Goal: Transaction & Acquisition: Purchase product/service

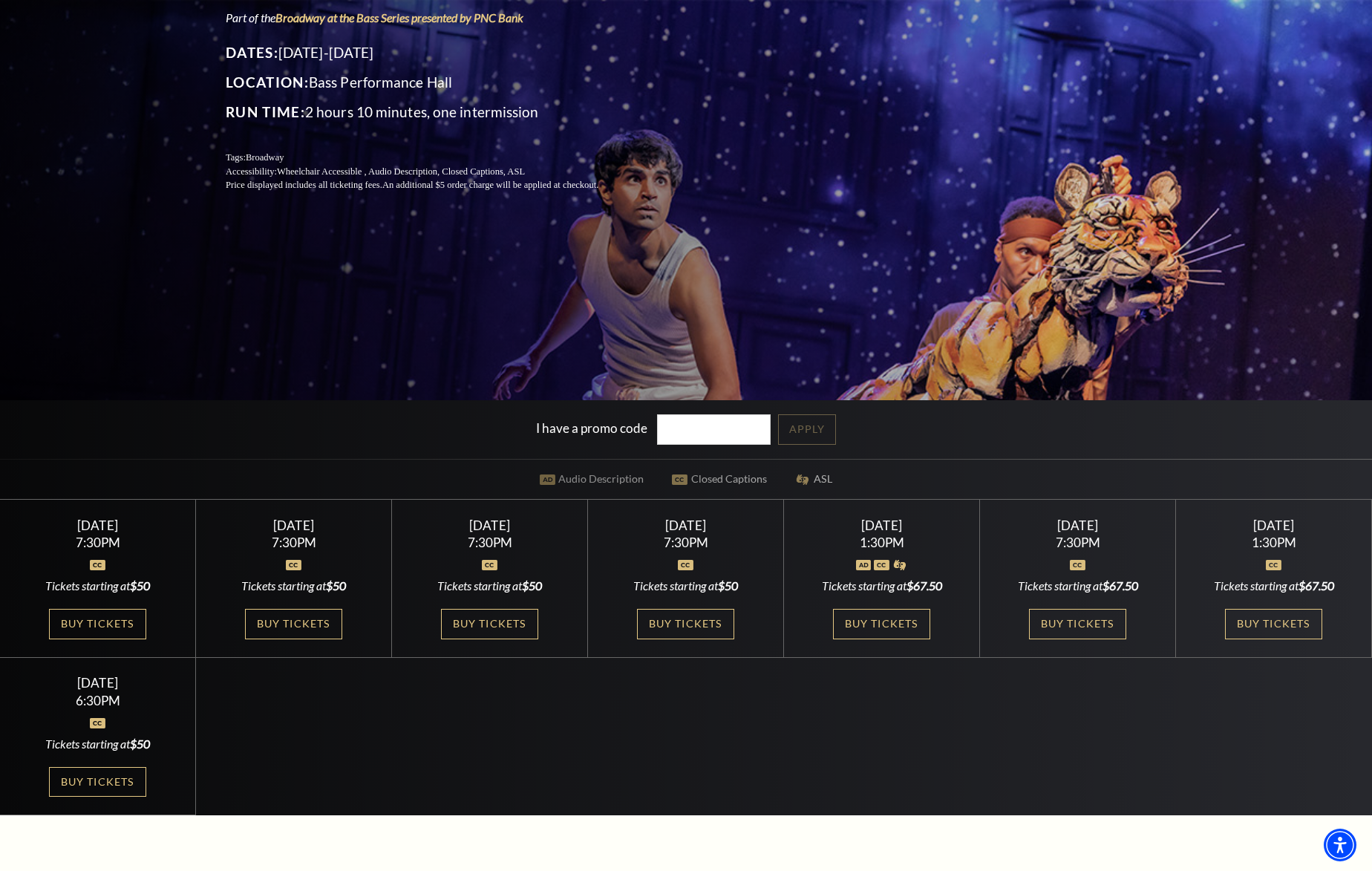
scroll to position [393, 0]
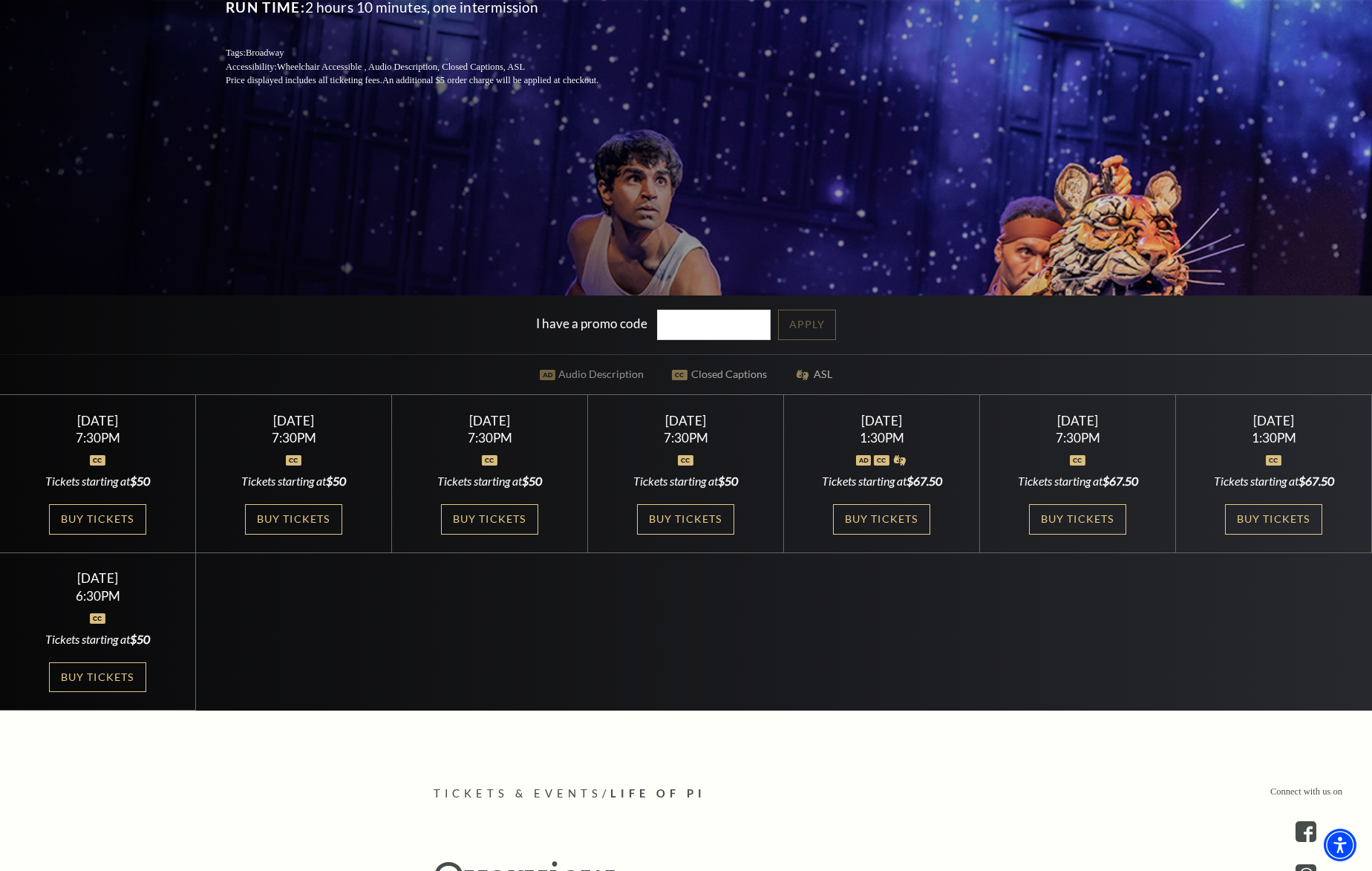
click at [728, 334] on input "I have a promo code" at bounding box center [714, 325] width 114 height 31
type input "PUPPET"
click at [796, 328] on link "Apply" at bounding box center [806, 325] width 58 height 31
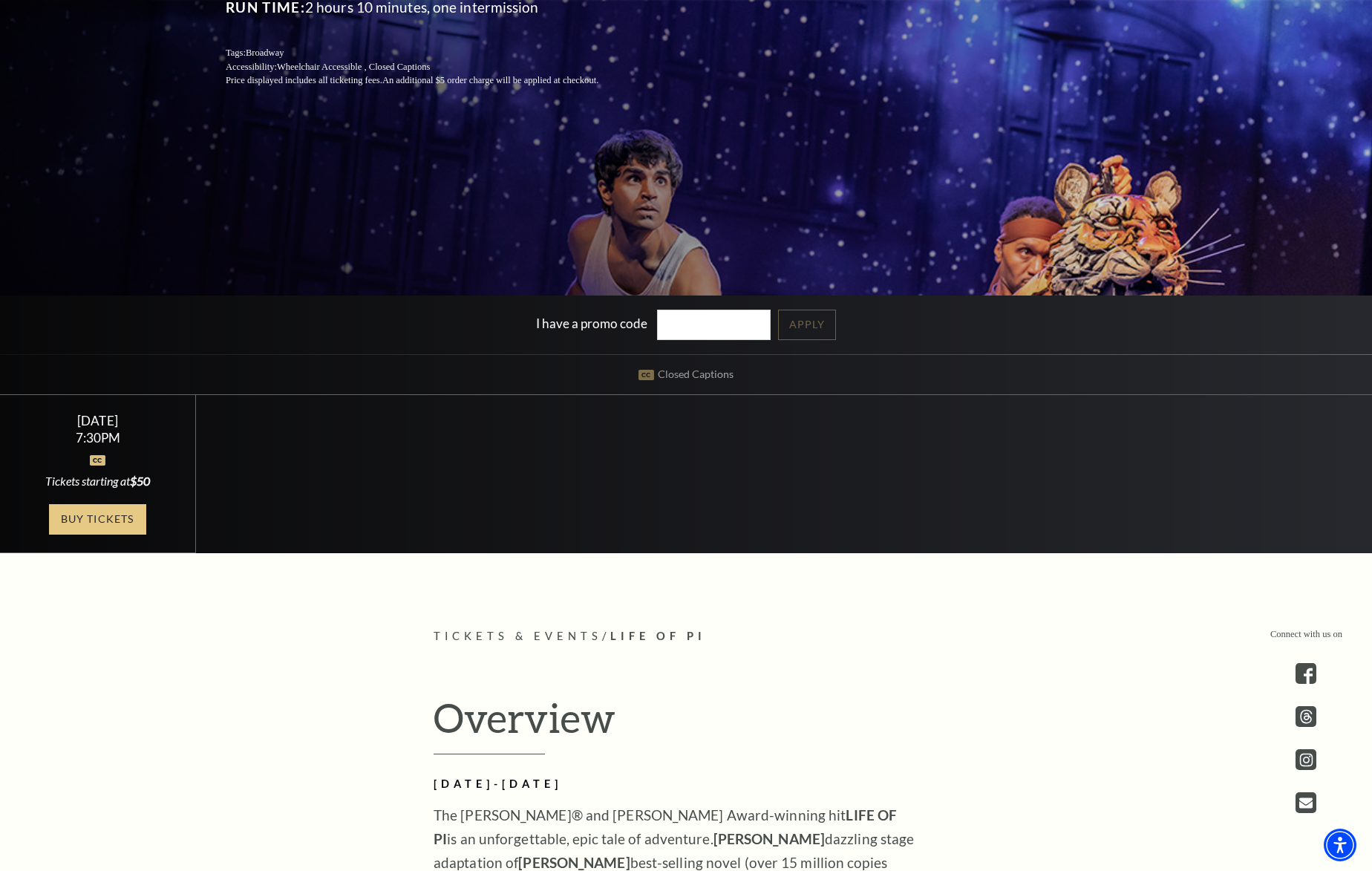
click at [90, 521] on link "Buy Tickets" at bounding box center [97, 519] width 97 height 31
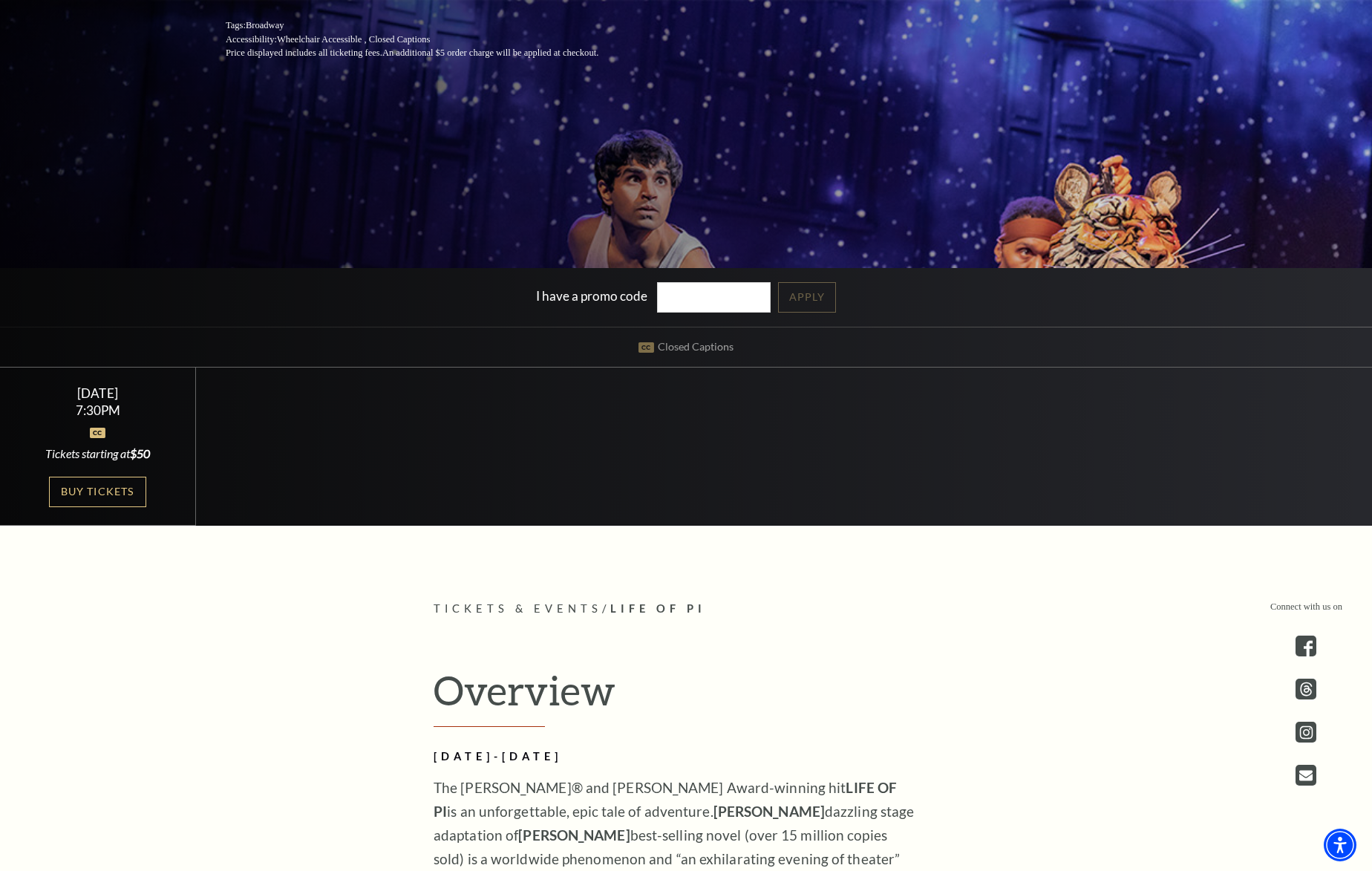
scroll to position [443, 0]
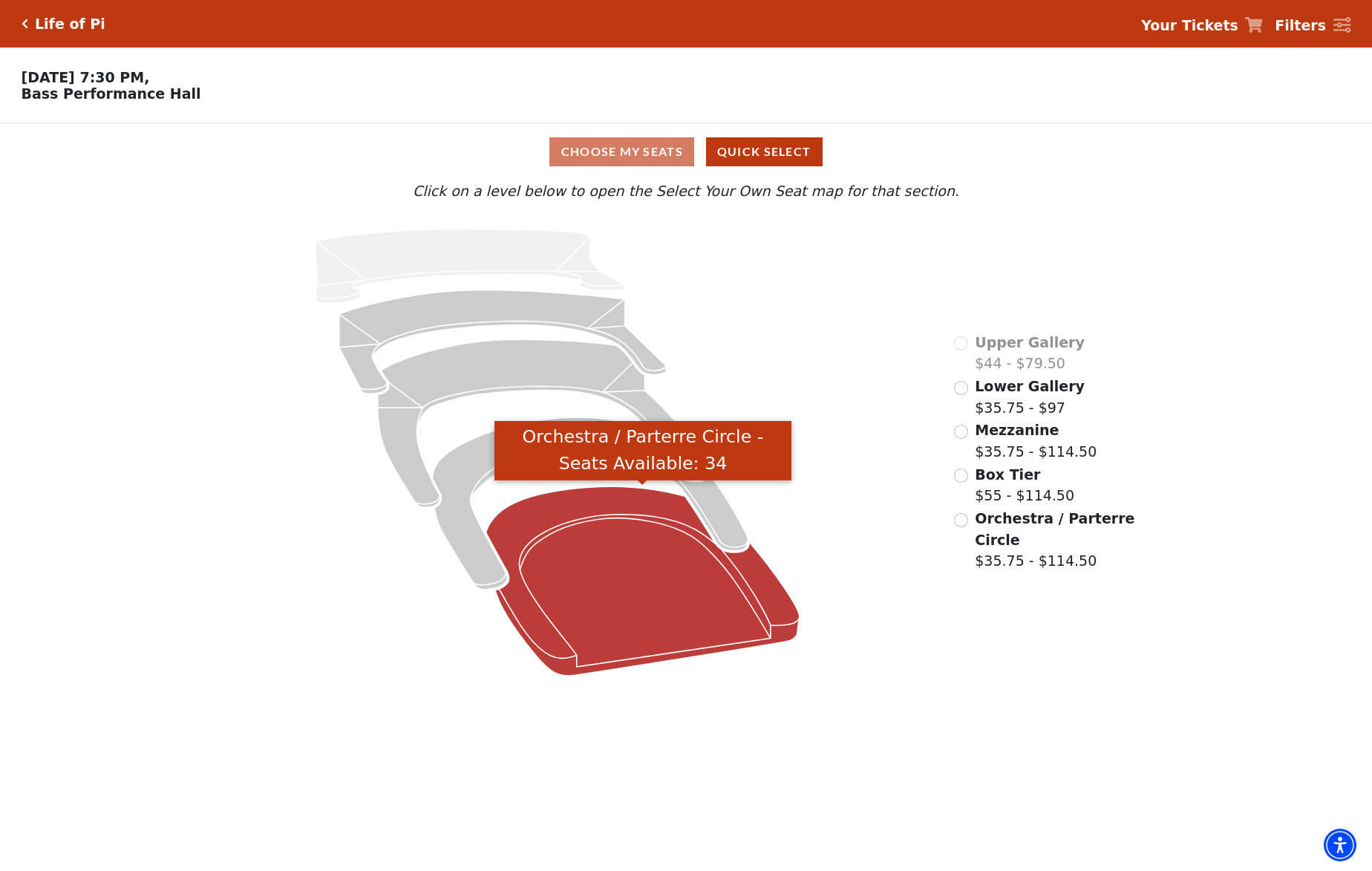
click at [666, 506] on icon "Orchestra / Parterre Circle - Seats Available: 34" at bounding box center [643, 580] width 313 height 189
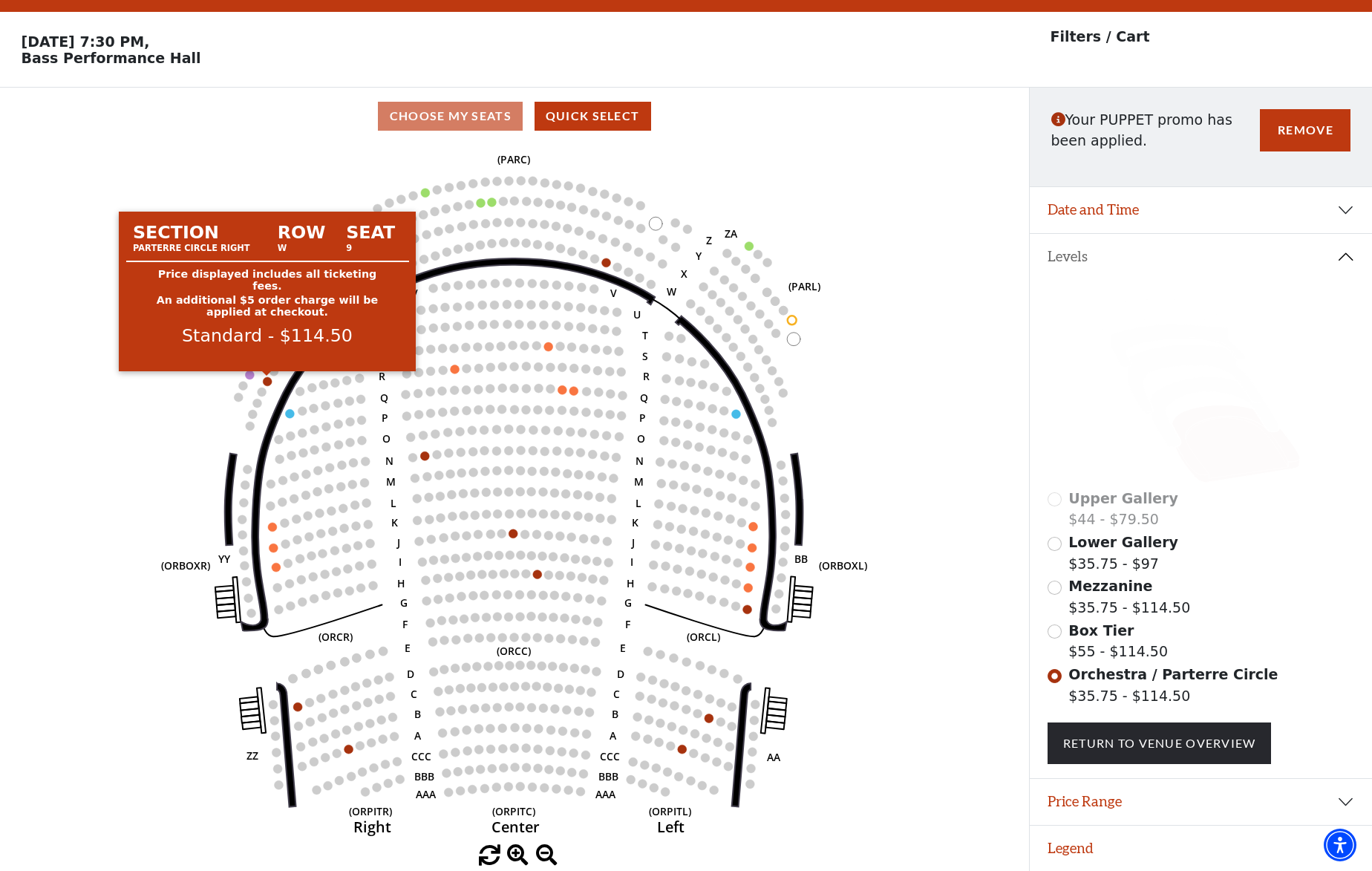
scroll to position [33, 0]
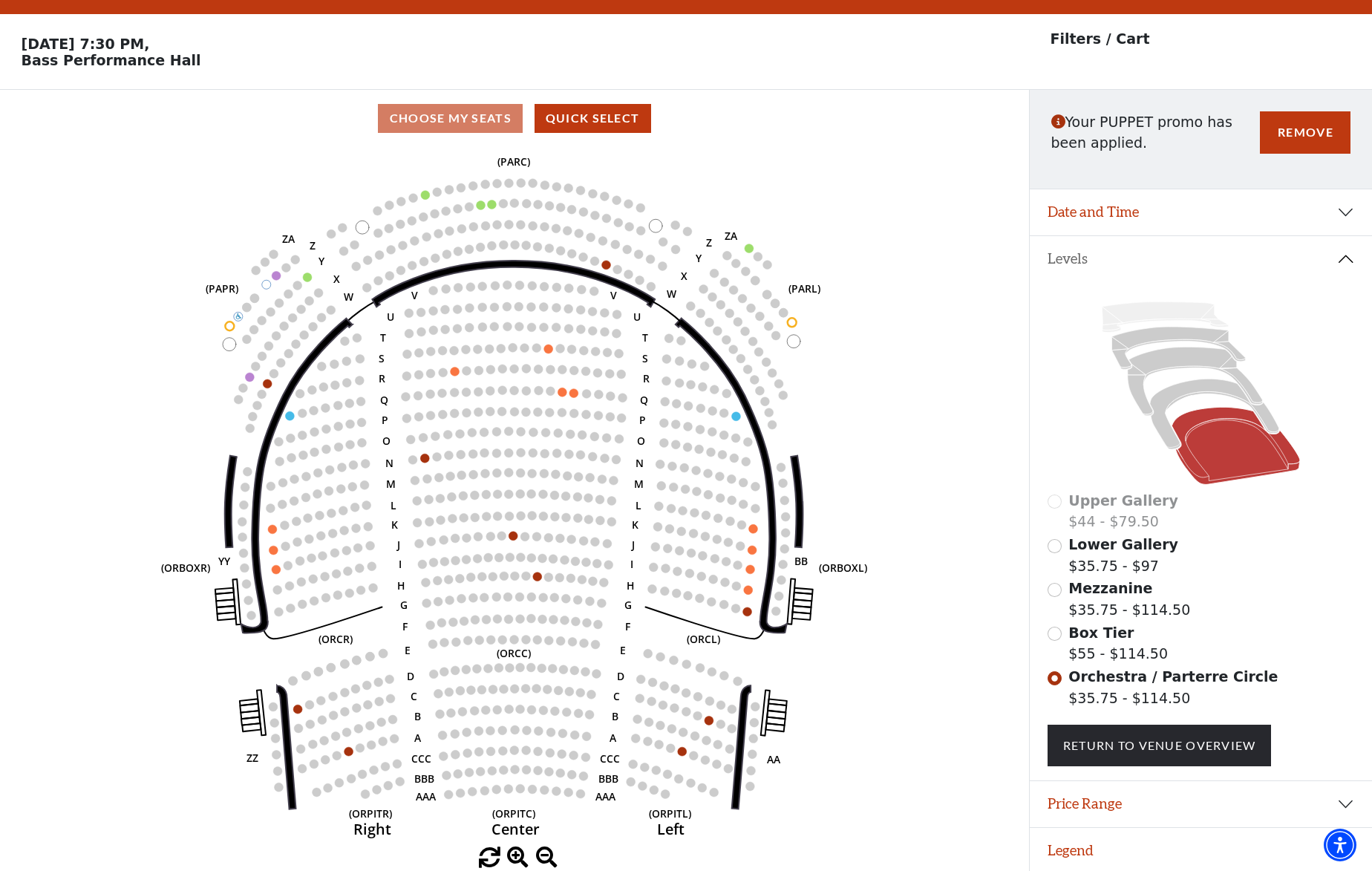
click at [604, 380] on icon "Left (ORPITL) Right (ORPITR) Center (ORPITC) ZZ AA YY BB ZA ZA (ORCL) (ORCR) (O…" at bounding box center [514, 496] width 926 height 700
